Goal: Task Accomplishment & Management: Use online tool/utility

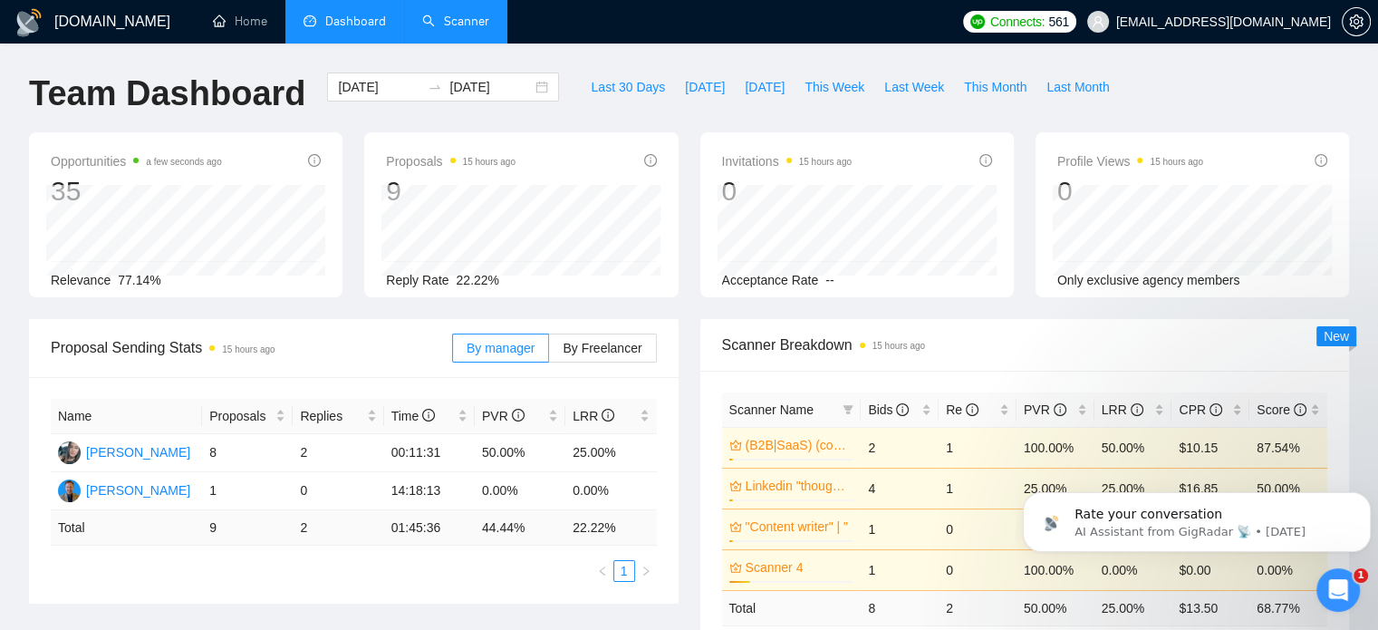
click at [453, 28] on link "Scanner" at bounding box center [455, 21] width 67 height 15
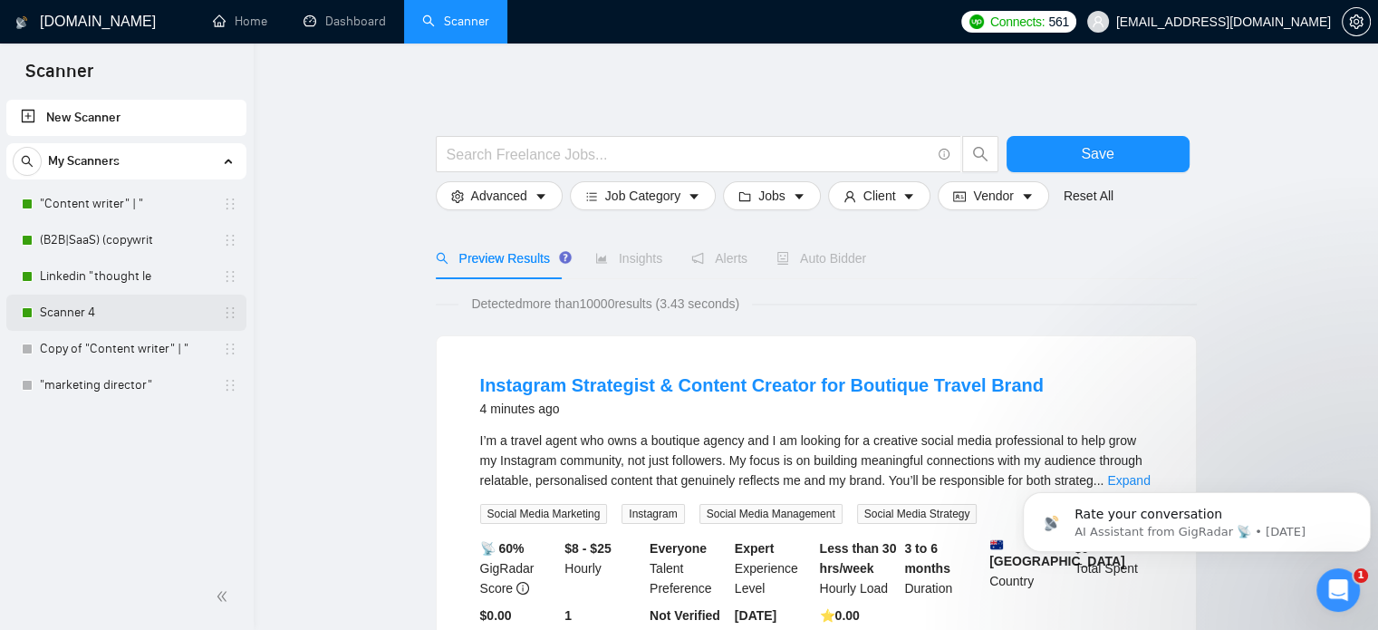
click at [87, 315] on link "Scanner 4" at bounding box center [126, 313] width 172 height 36
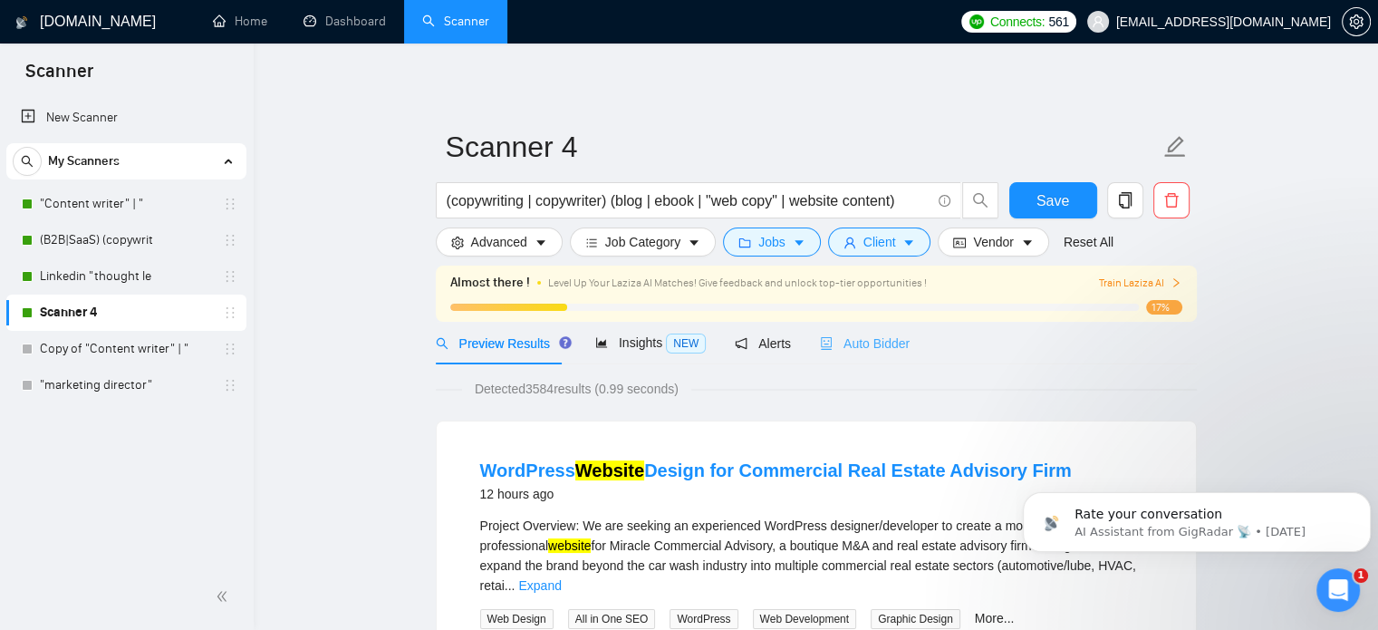
click at [863, 355] on div "Auto Bidder" at bounding box center [865, 343] width 90 height 43
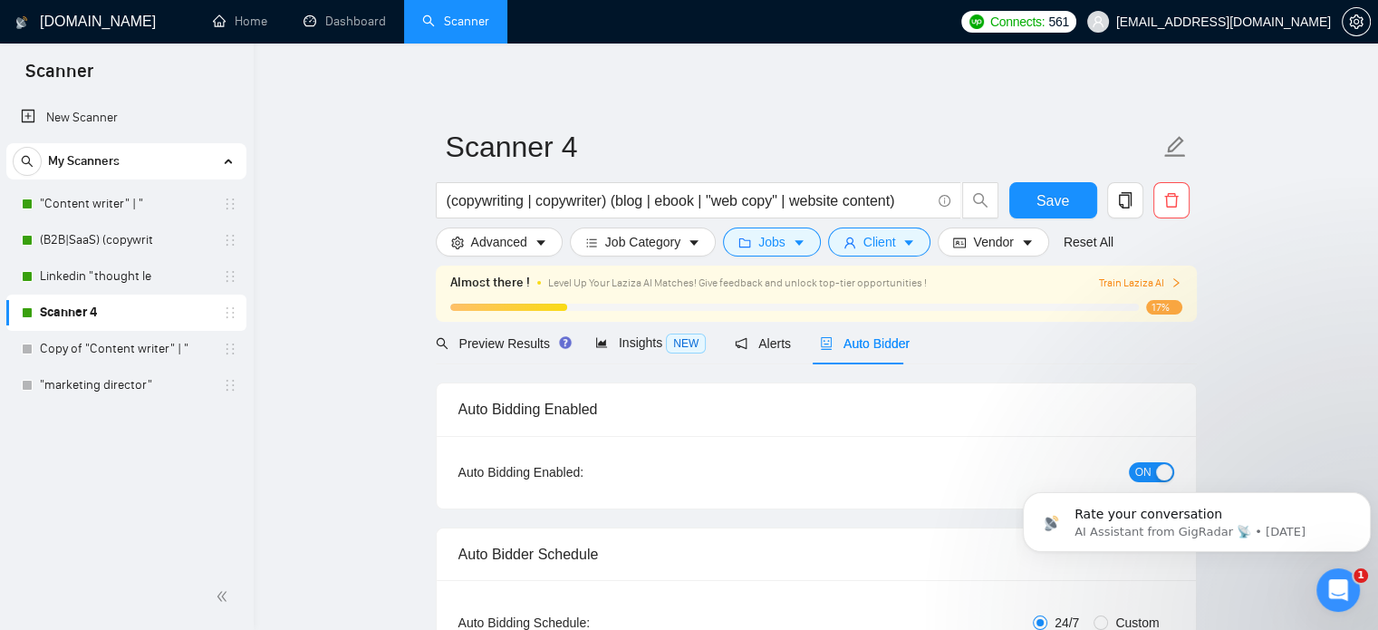
checkbox input "true"
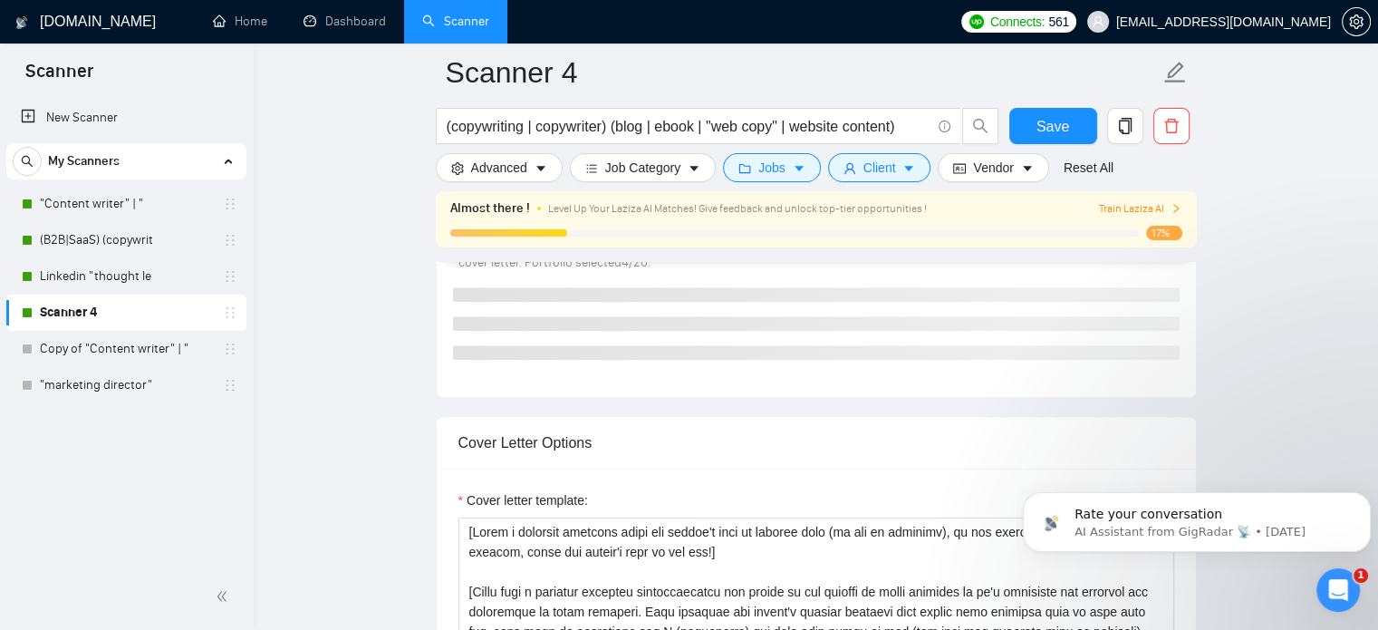
scroll to position [1812, 0]
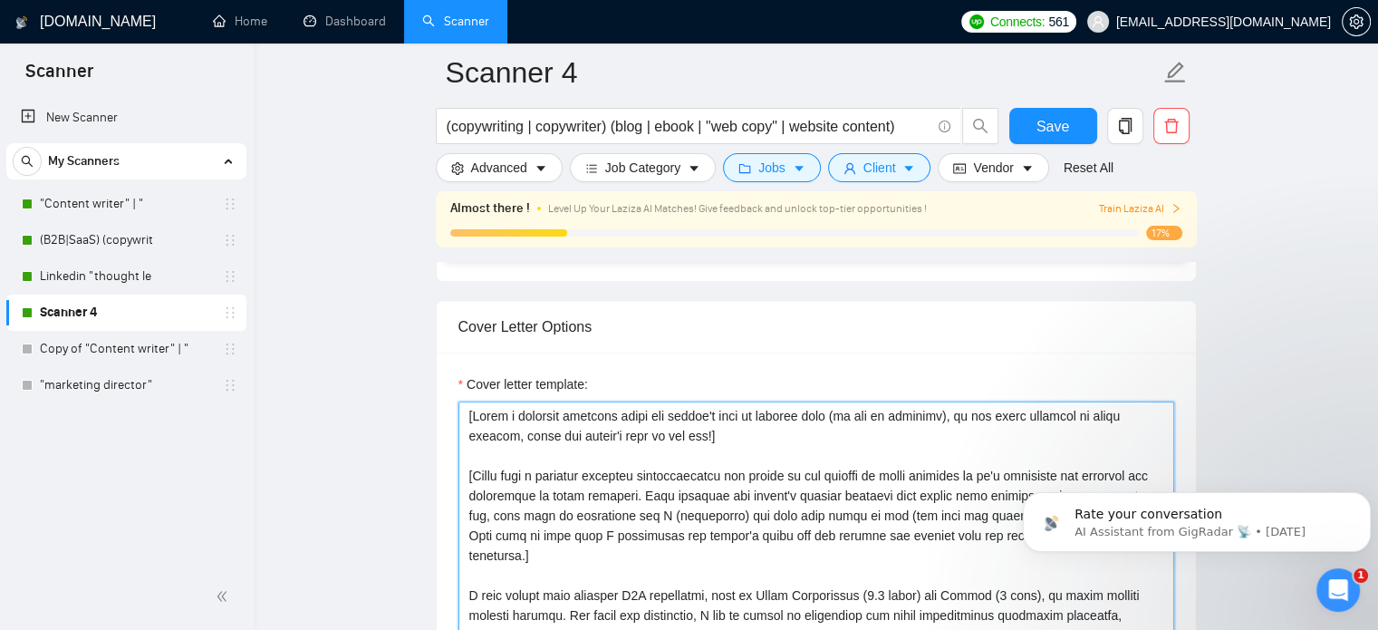
click at [685, 436] on textarea "Cover letter template:" at bounding box center [817, 605] width 716 height 408
